Goal: Transaction & Acquisition: Subscribe to service/newsletter

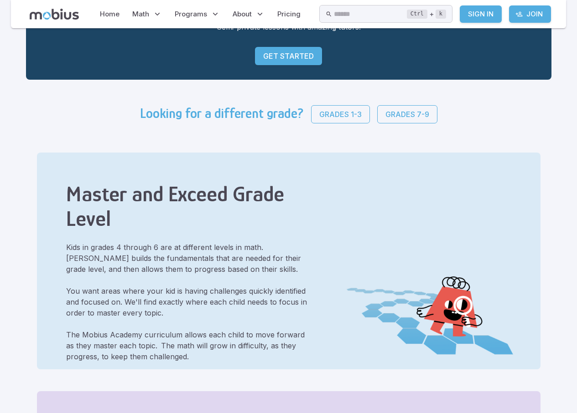
scroll to position [182, 0]
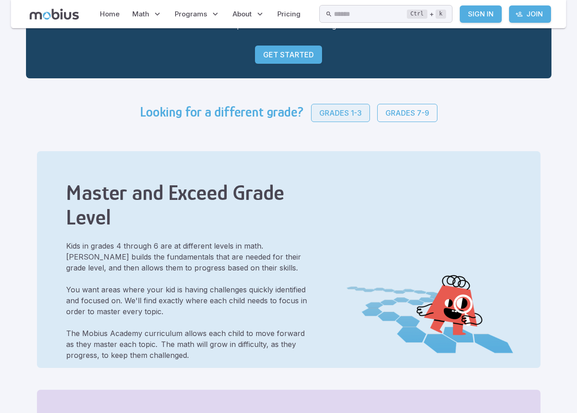
click at [319, 119] on p "Grades 1-3" at bounding box center [340, 113] width 42 height 11
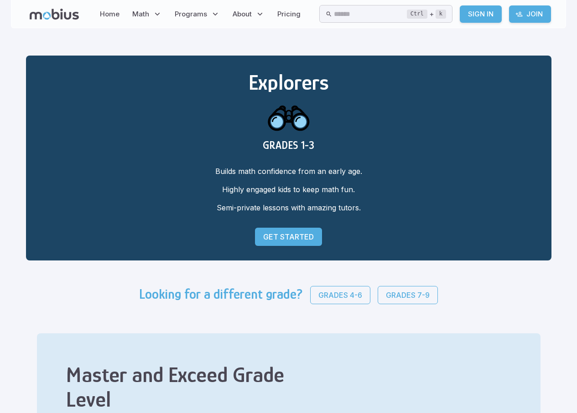
click at [288, 239] on p "Get Started" at bounding box center [288, 237] width 51 height 11
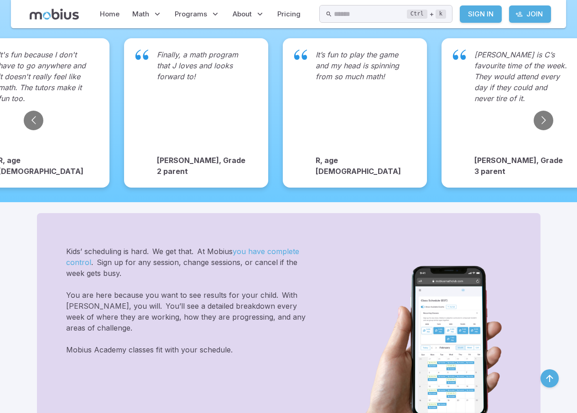
scroll to position [182, 0]
